Goal: Task Accomplishment & Management: Manage account settings

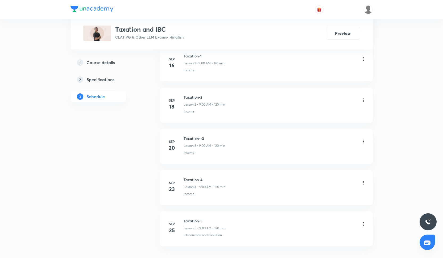
scroll to position [309, 0]
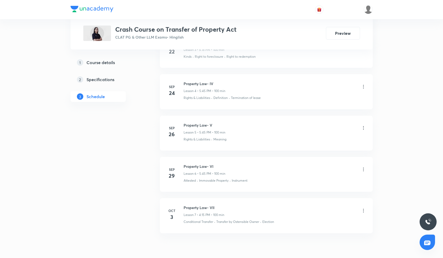
scroll to position [403, 0]
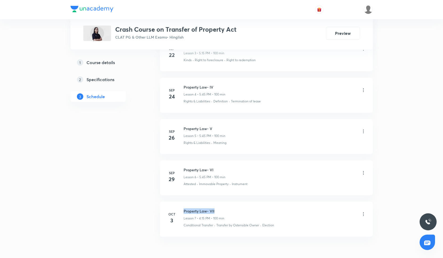
drag, startPoint x: 183, startPoint y: 210, endPoint x: 223, endPoint y: 210, distance: 40.1
click at [223, 210] on h6 "Property Law- VII" at bounding box center [203, 211] width 41 height 6
copy h6 "Property Law- VII"
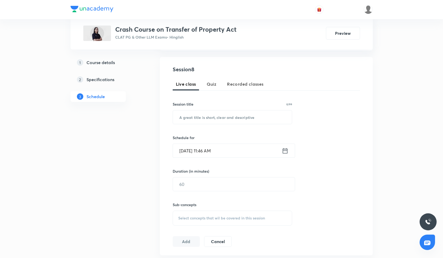
scroll to position [101, 0]
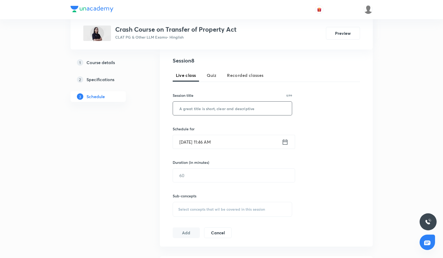
click at [189, 106] on input "text" at bounding box center [232, 109] width 119 height 14
paste input "Property Law- VII"
type input "Property Law- VIII"
click at [215, 147] on input "Oct 4, 2025, 11:46 AM" at bounding box center [227, 142] width 109 height 14
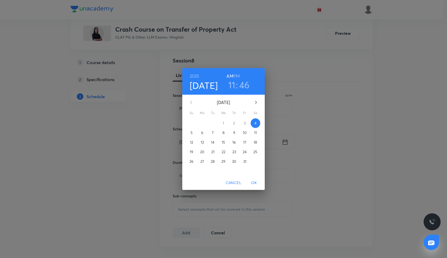
click at [201, 133] on p "6" at bounding box center [202, 132] width 2 height 5
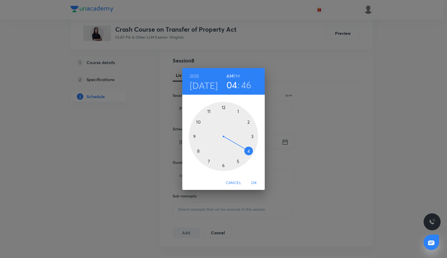
drag, startPoint x: 210, startPoint y: 110, endPoint x: 248, endPoint y: 148, distance: 53.4
click at [248, 148] on div at bounding box center [223, 136] width 69 height 69
drag, startPoint x: 195, startPoint y: 133, endPoint x: 256, endPoint y: 135, distance: 60.6
click at [256, 135] on div at bounding box center [223, 136] width 69 height 69
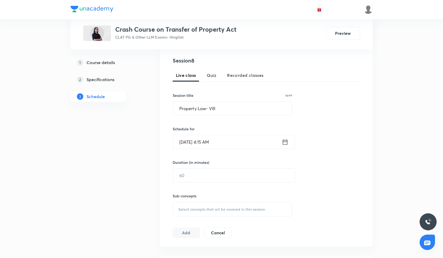
click at [223, 142] on input "Oct 6, 2025, 4:15 AM" at bounding box center [227, 142] width 109 height 14
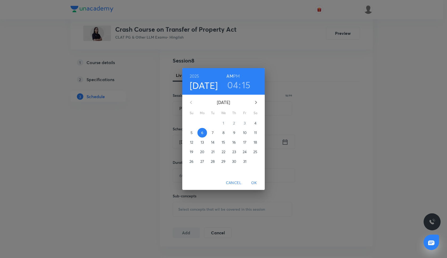
click at [237, 75] on h6 "PM" at bounding box center [236, 75] width 6 height 7
click at [255, 182] on span "OK" at bounding box center [254, 182] width 13 height 7
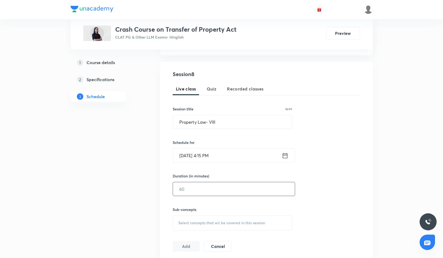
scroll to position [89, 0]
click at [186, 189] on input "text" at bounding box center [234, 188] width 122 height 14
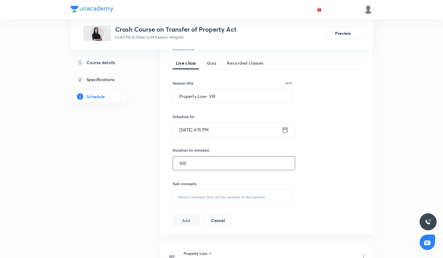
scroll to position [117, 0]
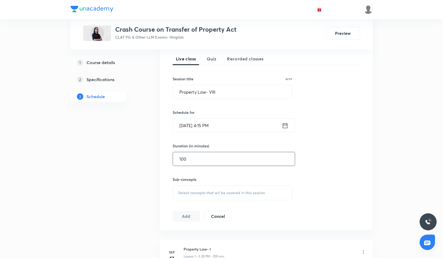
type input "100"
click at [187, 186] on div "Select concepts that wil be covered in this session" at bounding box center [233, 192] width 120 height 15
click at [187, 191] on span "Select concepts that wil be covered in this session" at bounding box center [221, 193] width 87 height 4
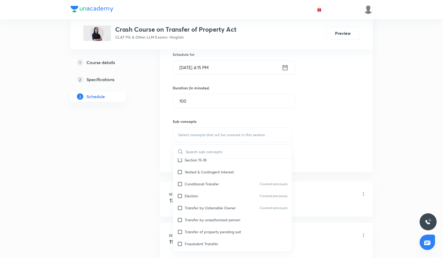
scroll to position [99, 0]
click at [191, 190] on div "Conditional Transfer Covered previously" at bounding box center [232, 185] width 119 height 12
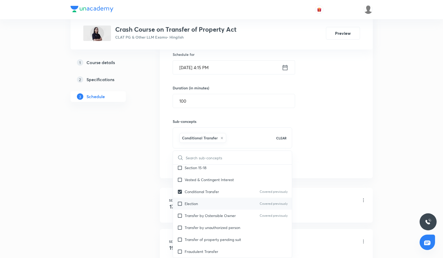
click at [191, 203] on p "Election" at bounding box center [191, 204] width 13 height 6
checkbox input "true"
click at [191, 214] on p "Transfer by Ostensible Owner" at bounding box center [210, 216] width 51 height 6
checkbox input "true"
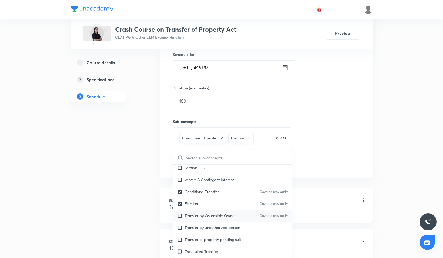
checkbox input "true"
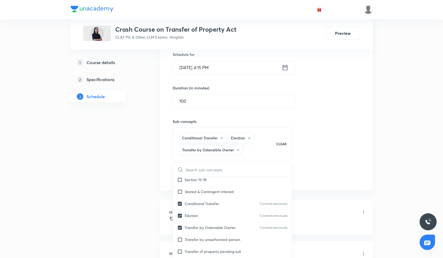
click at [307, 163] on div "Session 8 Live class Quiz Recorded classes Session title 18/99 Property Law- VI…" at bounding box center [266, 81] width 187 height 199
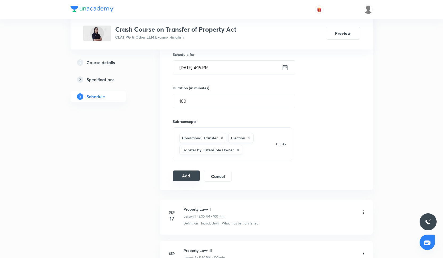
click at [183, 178] on button "Add" at bounding box center [186, 175] width 27 height 11
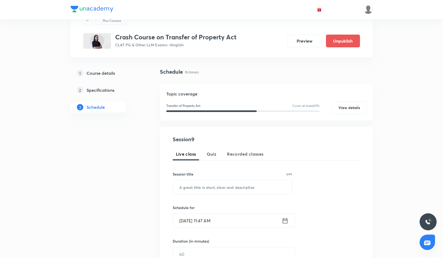
scroll to position [23, 0]
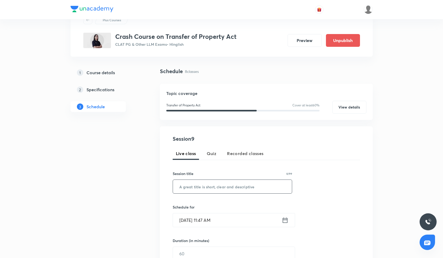
click at [190, 183] on input "text" at bounding box center [232, 187] width 119 height 14
paste input "Property Law- VII"
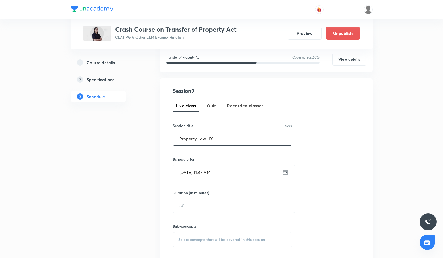
scroll to position [83, 0]
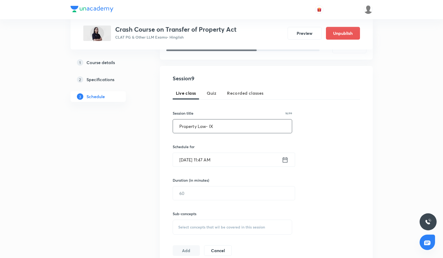
type input "Property Law- IX"
click at [203, 158] on input "Oct 4, 2025, 11:47 AM" at bounding box center [227, 160] width 109 height 14
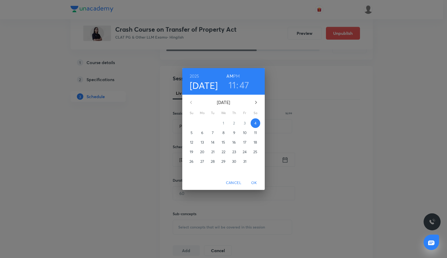
click at [222, 133] on p "8" at bounding box center [223, 132] width 2 height 5
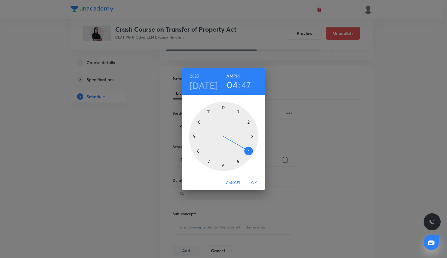
drag, startPoint x: 209, startPoint y: 113, endPoint x: 252, endPoint y: 149, distance: 55.8
click at [252, 149] on div at bounding box center [223, 136] width 69 height 69
drag, startPoint x: 193, startPoint y: 131, endPoint x: 253, endPoint y: 136, distance: 60.3
click at [253, 136] on div at bounding box center [223, 136] width 69 height 69
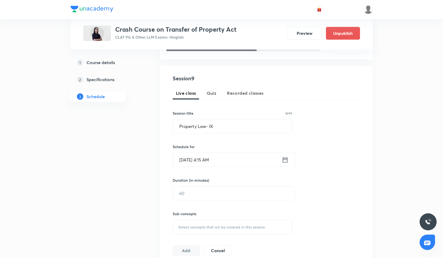
click at [219, 163] on input "Oct 8, 2025, 4:15 AM" at bounding box center [227, 160] width 109 height 14
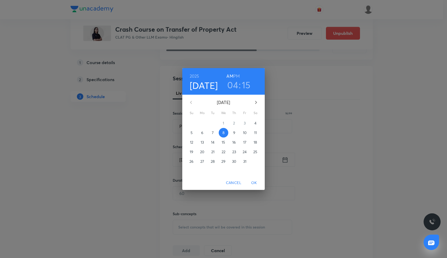
click at [236, 75] on h6 "PM" at bounding box center [236, 75] width 6 height 7
click at [253, 183] on span "OK" at bounding box center [254, 182] width 13 height 7
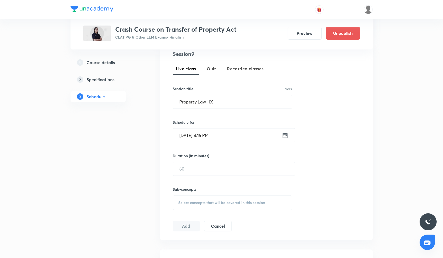
scroll to position [112, 0]
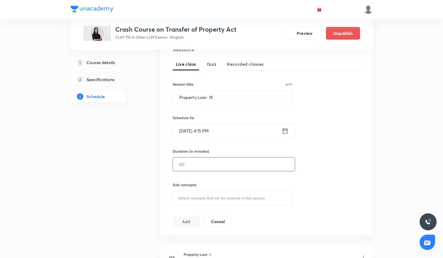
click at [197, 170] on input "text" at bounding box center [234, 164] width 122 height 14
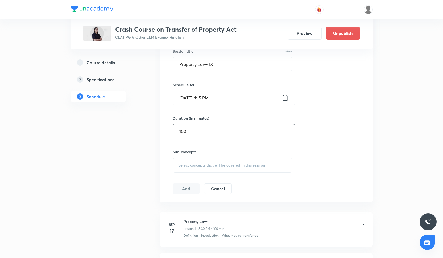
scroll to position [145, 0]
type input "100"
click at [200, 162] on span "Select concepts that wil be covered in this session" at bounding box center [221, 164] width 87 height 4
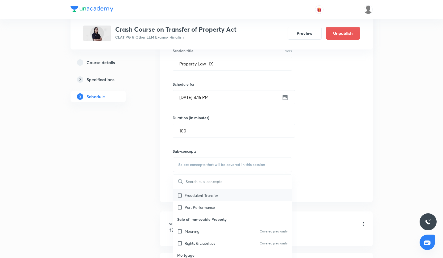
scroll to position [179, 0]
click at [212, 232] on div "Meaning Covered previously" at bounding box center [232, 231] width 119 height 12
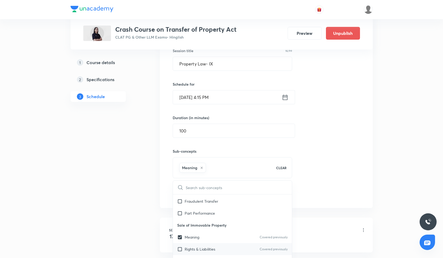
click at [212, 246] on p "Rights & Liabilities" at bounding box center [200, 249] width 31 height 6
checkbox input "true"
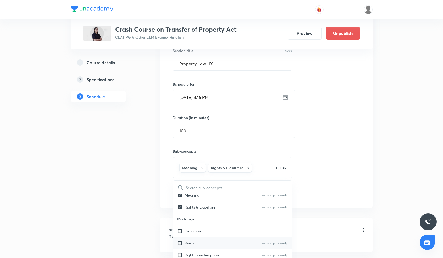
scroll to position [220, 0]
click at [205, 234] on div "Definition" at bounding box center [232, 231] width 119 height 12
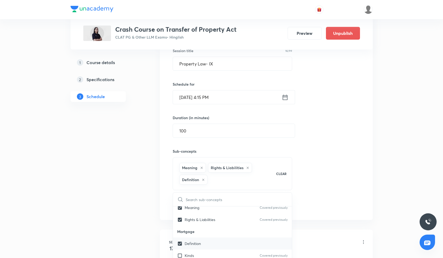
checkbox input "true"
click at [202, 223] on p "Right to redemption" at bounding box center [202, 221] width 34 height 6
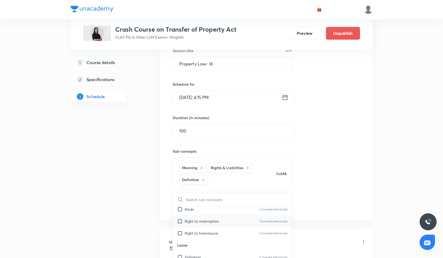
checkbox input "true"
click at [202, 211] on div "Kinds Covered previously" at bounding box center [232, 209] width 119 height 12
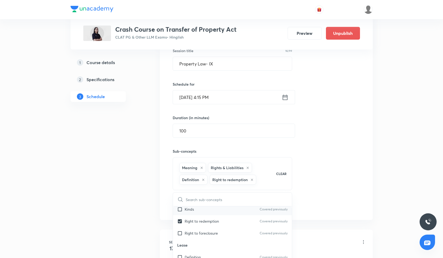
checkbox input "true"
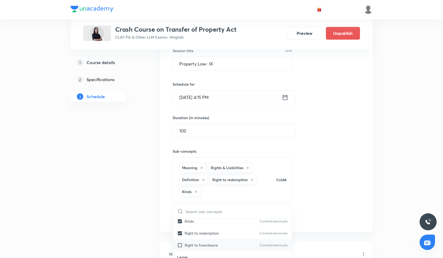
click at [204, 246] on p "Right to foreclosure" at bounding box center [201, 245] width 33 height 6
checkbox input "true"
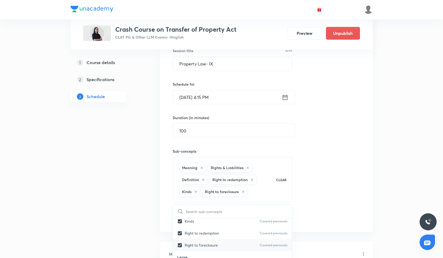
checkbox input "true"
click at [333, 174] on div "Session 9 Live class Quiz Recorded classes Session title 16/99 Property Law- IX…" at bounding box center [266, 117] width 187 height 211
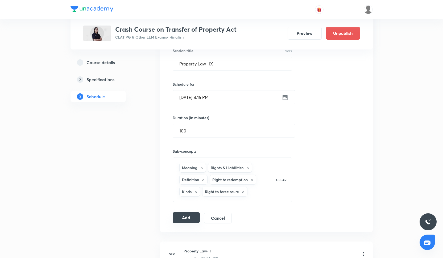
click at [188, 220] on button "Add" at bounding box center [186, 217] width 27 height 11
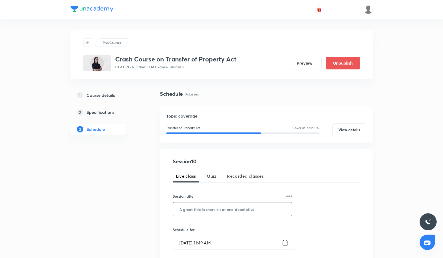
click at [200, 210] on input "text" at bounding box center [232, 209] width 119 height 14
paste input "Property Law- VII"
type input "Property Law- X"
click at [203, 248] on input "Oct 4, 2025, 11:49 AM" at bounding box center [227, 243] width 109 height 14
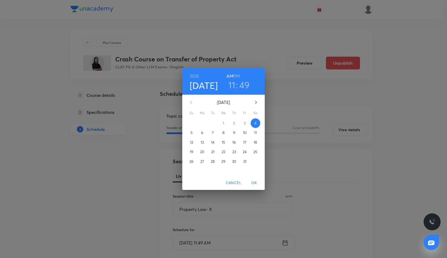
click at [245, 135] on p "10" at bounding box center [245, 132] width 4 height 5
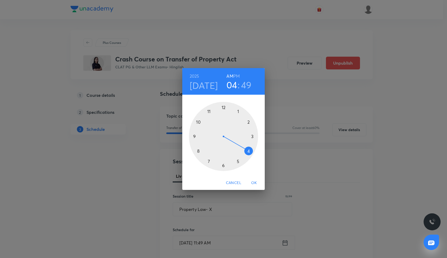
drag, startPoint x: 209, startPoint y: 112, endPoint x: 249, endPoint y: 148, distance: 53.5
click at [248, 148] on div at bounding box center [223, 136] width 69 height 69
drag, startPoint x: 198, startPoint y: 125, endPoint x: 255, endPoint y: 137, distance: 58.1
click at [255, 137] on div at bounding box center [223, 136] width 69 height 69
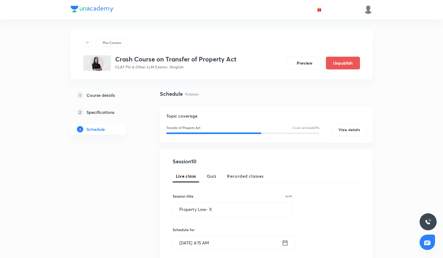
click at [216, 240] on input "Oct 10, 2025, 4:15 AM" at bounding box center [227, 243] width 109 height 14
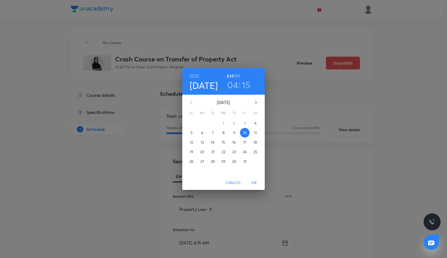
click at [236, 75] on h6 "PM" at bounding box center [236, 75] width 6 height 7
click at [253, 183] on span "OK" at bounding box center [254, 182] width 13 height 7
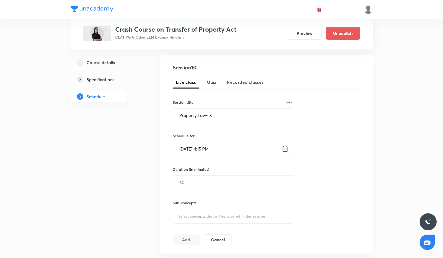
scroll to position [102, 0]
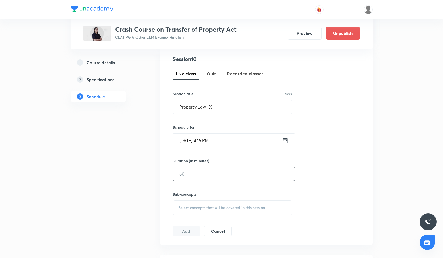
click at [192, 173] on input "text" at bounding box center [234, 174] width 122 height 14
type input "100"
click at [199, 199] on div "Sub-concepts Select concepts that wil be covered in this session" at bounding box center [233, 203] width 120 height 24
click at [199, 206] on span "Select concepts that wil be covered in this session" at bounding box center [221, 208] width 87 height 4
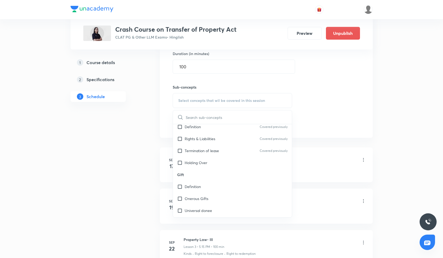
scroll to position [398, 0]
click at [203, 146] on div "Immovable Property Covered previously" at bounding box center [232, 151] width 119 height 12
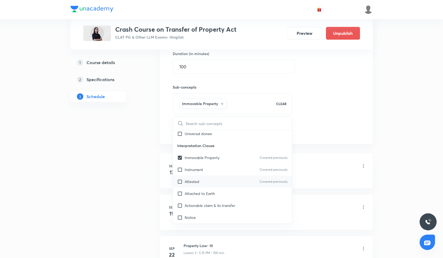
click at [204, 180] on div "Attested Covered previously" at bounding box center [232, 181] width 119 height 12
checkbox input "true"
click at [204, 172] on div "Instrument Covered previously" at bounding box center [232, 170] width 119 height 12
checkbox input "true"
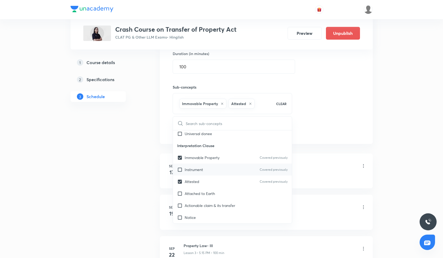
checkbox input "true"
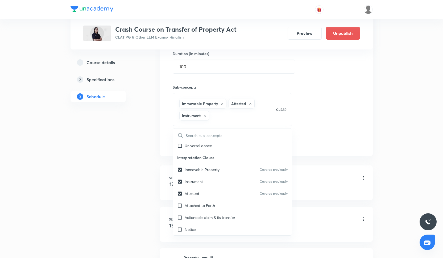
click at [309, 159] on div "Schedule 9 classes Topic coverage Transfer of Property Act Cover at least 60 % …" at bounding box center [266, 225] width 213 height 691
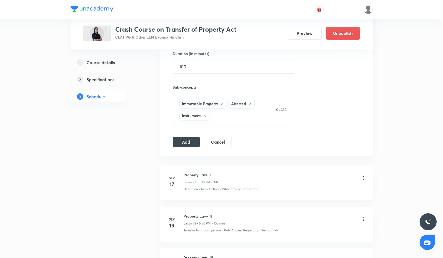
click at [184, 147] on div "Session 10 Live class Quiz Recorded classes Session title 15/99 Property Law- X…" at bounding box center [266, 47] width 213 height 216
click at [184, 147] on div "Add Cancel" at bounding box center [204, 142] width 63 height 11
click at [185, 145] on button "Add" at bounding box center [186, 141] width 27 height 11
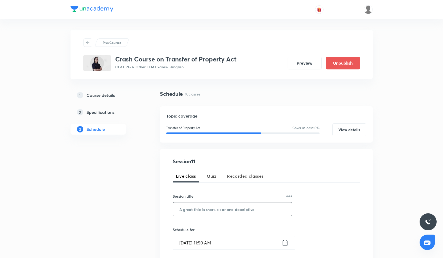
click at [199, 212] on input "text" at bounding box center [232, 209] width 119 height 14
paste input "Property Law- VII"
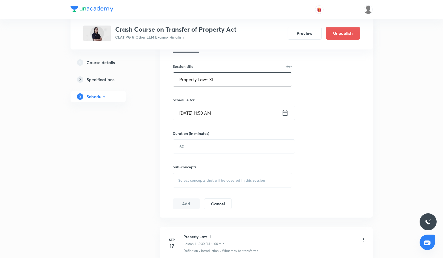
scroll to position [131, 0]
type input "Property Law- XI"
click at [192, 112] on input "Oct 4, 2025, 11:50 AM" at bounding box center [227, 112] width 109 height 14
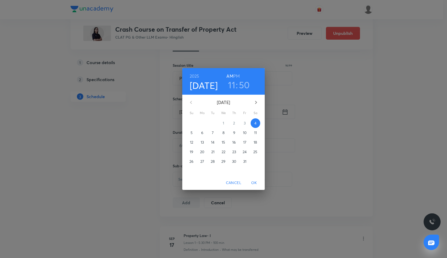
click at [201, 142] on p "13" at bounding box center [201, 142] width 3 height 5
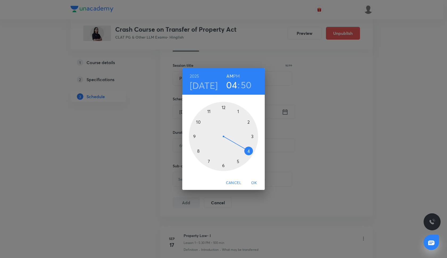
drag, startPoint x: 210, startPoint y: 110, endPoint x: 250, endPoint y: 160, distance: 64.1
click at [250, 160] on div at bounding box center [223, 136] width 69 height 69
drag, startPoint x: 198, startPoint y: 121, endPoint x: 243, endPoint y: 137, distance: 48.1
click at [243, 137] on div at bounding box center [223, 136] width 69 height 69
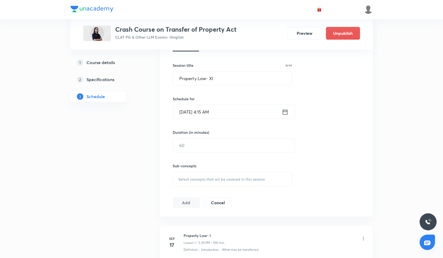
click at [223, 102] on div "Schedule for Oct 13, 2025, 4:15 AM ​" at bounding box center [233, 107] width 120 height 23
click at [223, 109] on input "Oct 13, 2025, 4:15 AM" at bounding box center [227, 112] width 109 height 14
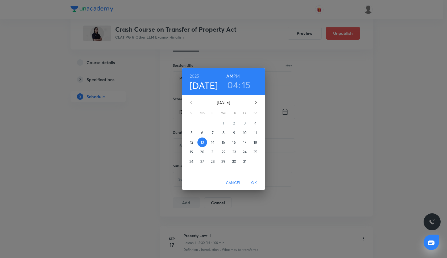
click at [237, 75] on h6 "PM" at bounding box center [236, 75] width 6 height 7
click at [255, 183] on span "OK" at bounding box center [254, 182] width 13 height 7
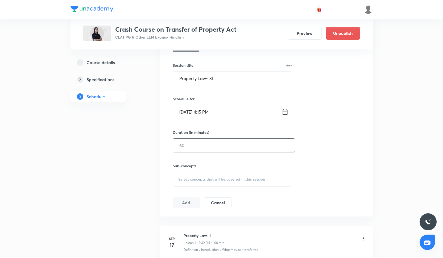
click at [204, 145] on input "text" at bounding box center [234, 146] width 122 height 14
type input "100"
click at [207, 185] on div "Select concepts that wil be covered in this session" at bounding box center [233, 179] width 120 height 15
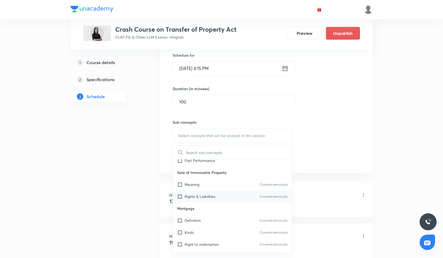
scroll to position [197, 0]
click at [209, 197] on p "Rights & Liabilities" at bounding box center [200, 196] width 31 height 6
checkbox input "true"
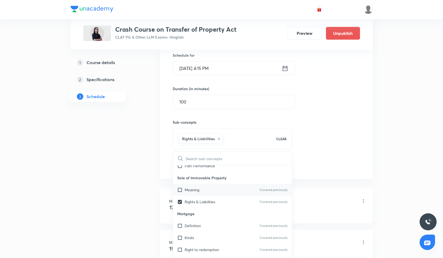
click at [208, 194] on div "Meaning Covered previously" at bounding box center [232, 190] width 119 height 12
checkbox input "true"
click at [307, 165] on div "Session 11 Live class Quiz Recorded classes Session title 16/99 Property Law- X…" at bounding box center [266, 76] width 187 height 187
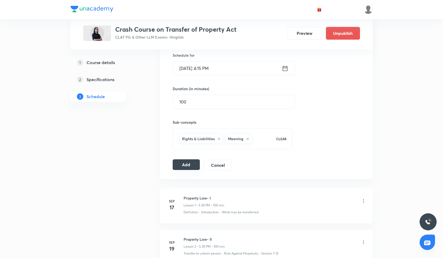
click at [192, 168] on button "Add" at bounding box center [186, 164] width 27 height 11
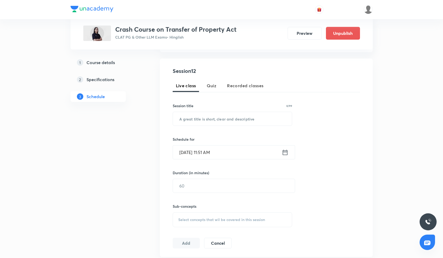
scroll to position [72, 0]
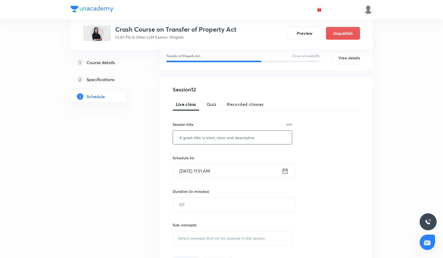
click at [196, 138] on input "text" at bounding box center [232, 138] width 119 height 14
paste input "Property Law- VII"
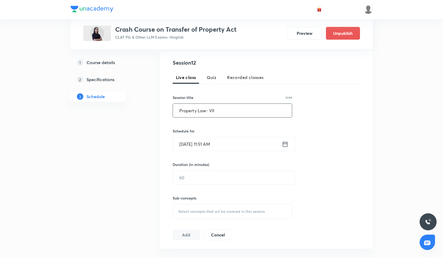
scroll to position [98, 0]
type input "Property Law- XII"
click at [198, 139] on input "[DATE] 11:51 AM" at bounding box center [227, 145] width 109 height 14
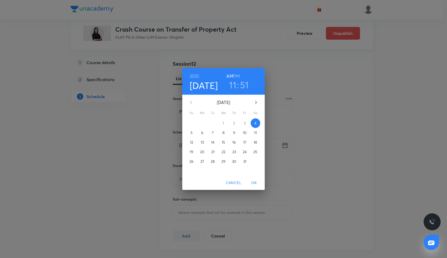
click at [225, 141] on p "15" at bounding box center [222, 142] width 3 height 5
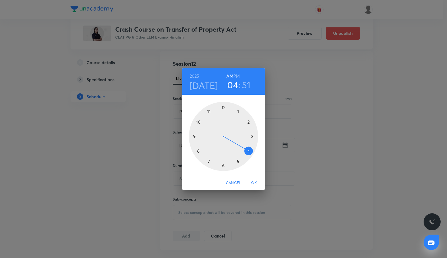
drag, startPoint x: 208, startPoint y: 111, endPoint x: 252, endPoint y: 150, distance: 58.4
click at [251, 150] on div at bounding box center [223, 136] width 69 height 69
drag, startPoint x: 198, startPoint y: 119, endPoint x: 246, endPoint y: 135, distance: 51.3
click at [246, 135] on div at bounding box center [223, 136] width 69 height 69
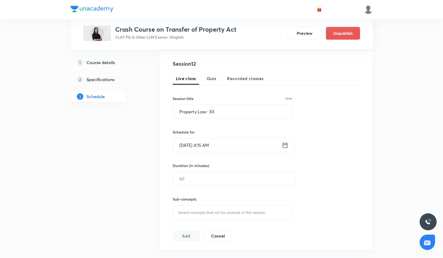
click at [218, 150] on input "[DATE] 4:15 AM" at bounding box center [227, 145] width 109 height 14
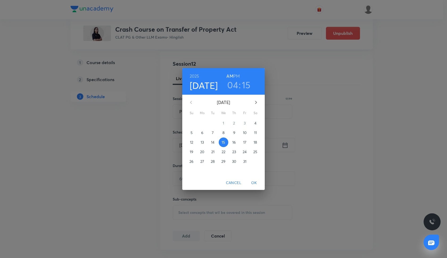
click at [236, 74] on h6 "PM" at bounding box center [236, 75] width 6 height 7
click at [250, 184] on span "OK" at bounding box center [254, 182] width 13 height 7
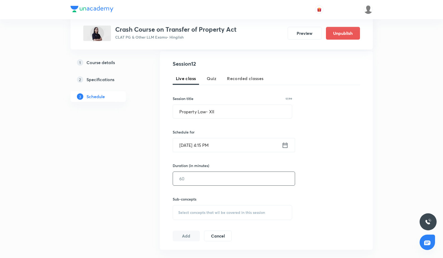
click at [185, 173] on input "text" at bounding box center [234, 179] width 122 height 14
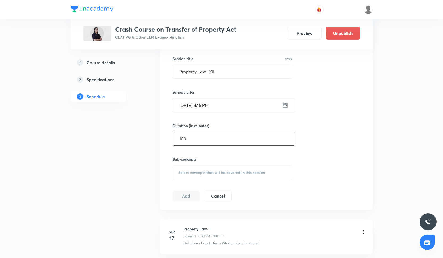
type input "100"
click at [193, 174] on span "Select concepts that wil be covered in this session" at bounding box center [221, 172] width 87 height 4
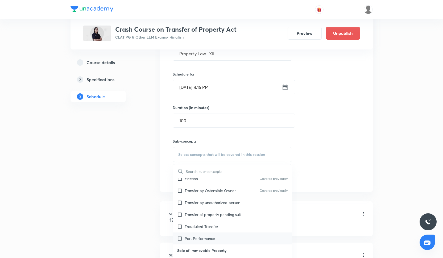
scroll to position [139, 0]
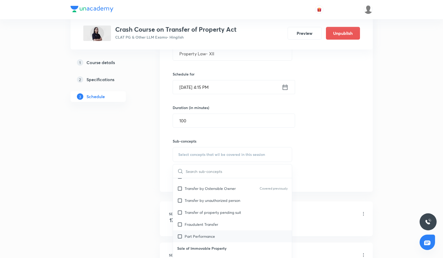
click at [207, 235] on p "Part Performance" at bounding box center [200, 236] width 30 height 6
checkbox input "true"
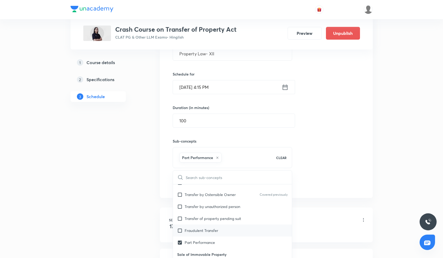
click at [207, 228] on p "Fraudulent Transfer" at bounding box center [202, 231] width 34 height 6
checkbox input "true"
click at [314, 184] on div "Session 12 Live class Quiz Recorded classes Session title 17/99 Property Law- X…" at bounding box center [266, 95] width 187 height 187
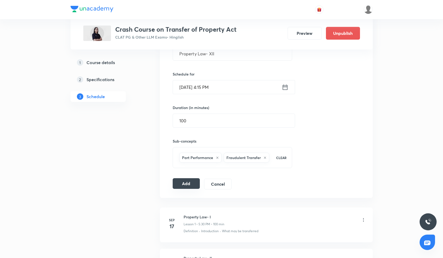
click at [185, 184] on button "Add" at bounding box center [186, 183] width 27 height 11
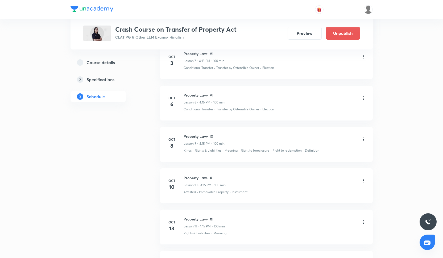
scroll to position [562, 0]
